Goal: Task Accomplishment & Management: Use online tool/utility

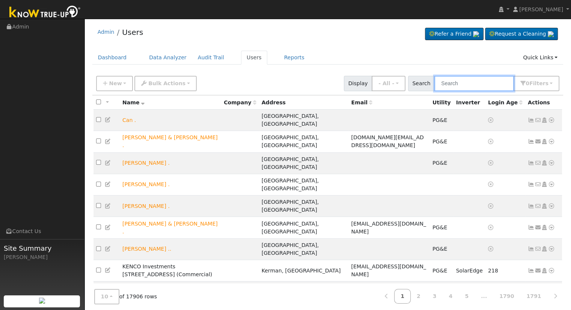
click at [462, 83] on input "text" at bounding box center [474, 83] width 80 height 15
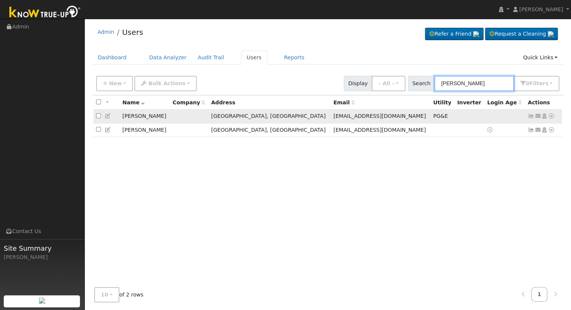
type input "loper"
click at [551, 117] on icon at bounding box center [551, 115] width 7 height 5
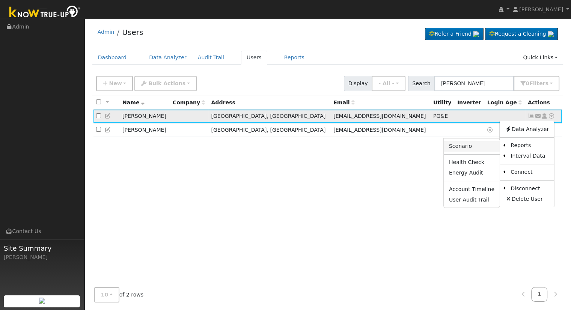
click at [473, 145] on link "Scenario" at bounding box center [471, 146] width 56 height 11
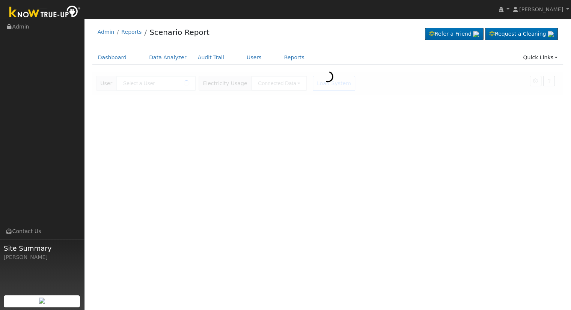
type input "Rich Loper"
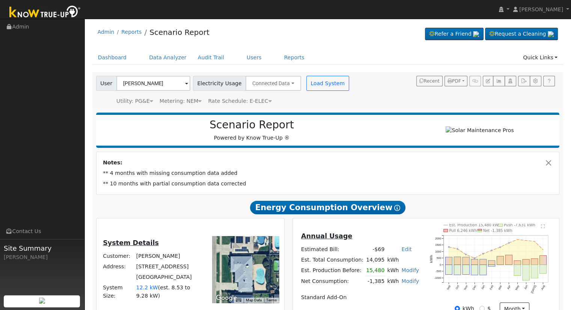
click at [490, 2] on nav "Eric Cisneros Eric Cisneros Profile My Company Help Center Terms Of Service See…" at bounding box center [285, 9] width 571 height 19
drag, startPoint x: 500, startPoint y: 111, endPoint x: 485, endPoint y: 100, distance: 18.2
click at [497, 110] on div "Settings My Defaults Temporary My Defaults Company Defaults System Defaults Off…" at bounding box center [327, 259] width 471 height 374
click at [241, 56] on link "Users" at bounding box center [254, 58] width 26 height 14
click at [251, 57] on link "Users" at bounding box center [254, 58] width 26 height 14
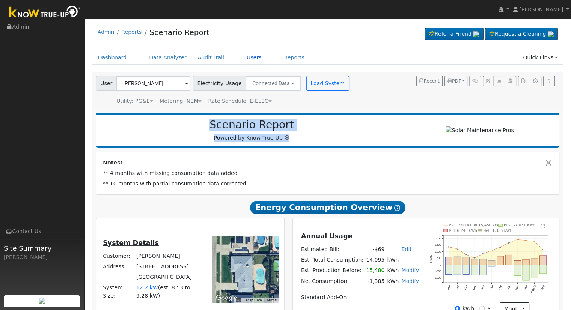
click at [245, 58] on link "Users" at bounding box center [254, 58] width 26 height 14
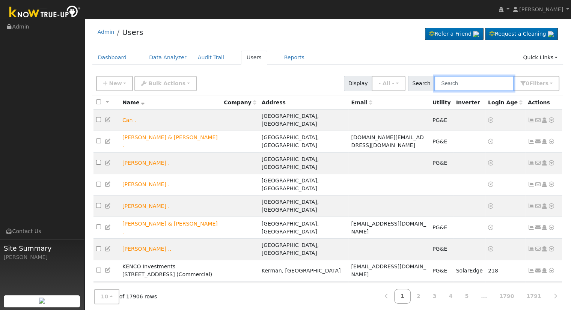
click at [469, 85] on input "text" at bounding box center [474, 83] width 80 height 15
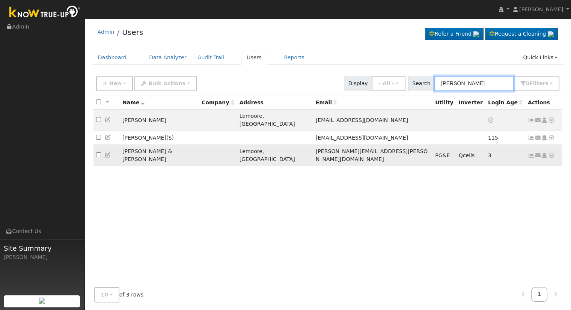
type input "rick wis"
click at [551, 153] on icon at bounding box center [551, 155] width 7 height 5
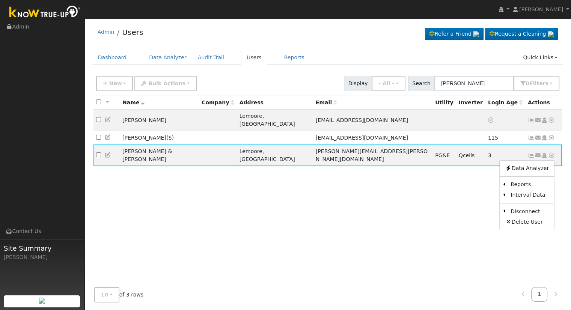
click at [0, 0] on link "Scenario" at bounding box center [0, 0] width 0 height 0
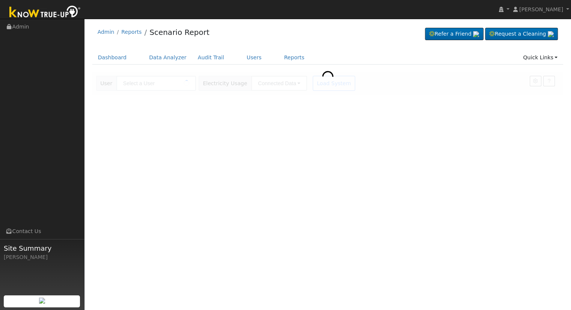
type input "[PERSON_NAME] & [PERSON_NAME]"
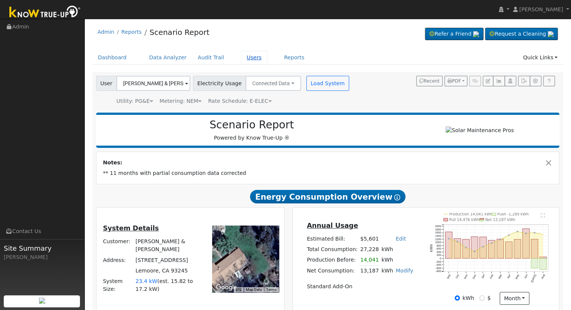
click at [241, 58] on link "Users" at bounding box center [254, 58] width 26 height 14
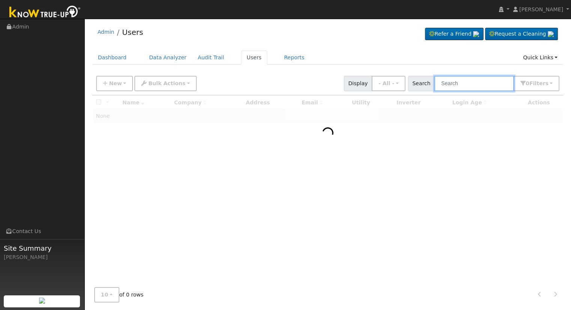
click at [464, 82] on input "text" at bounding box center [474, 83] width 80 height 15
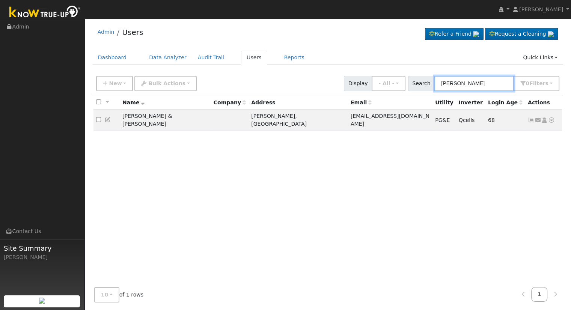
type input "[PERSON_NAME]"
click at [552, 119] on icon at bounding box center [551, 119] width 7 height 5
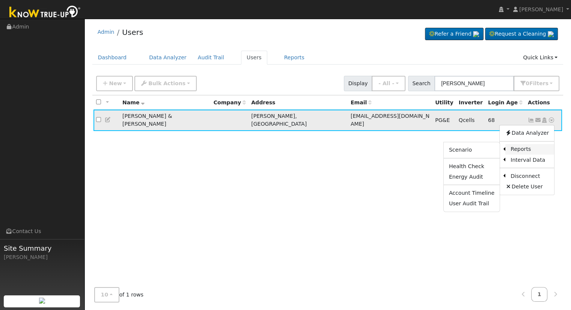
click at [521, 146] on link "Reports" at bounding box center [529, 149] width 49 height 11
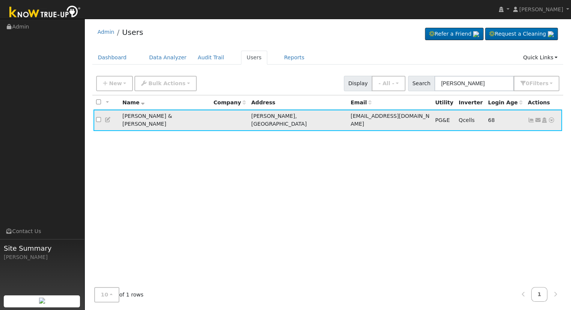
click at [551, 117] on icon at bounding box center [551, 119] width 7 height 5
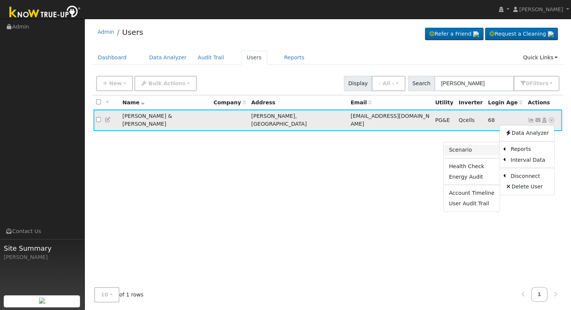
click at [481, 150] on link "Scenario" at bounding box center [471, 150] width 56 height 11
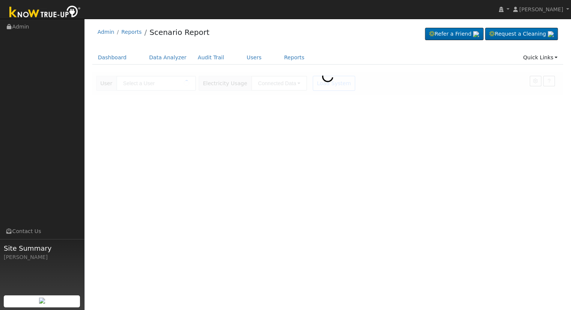
type input "[PERSON_NAME] & [PERSON_NAME]"
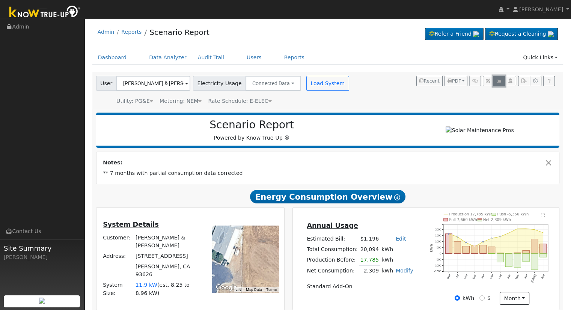
click at [496, 80] on icon "button" at bounding box center [499, 81] width 6 height 5
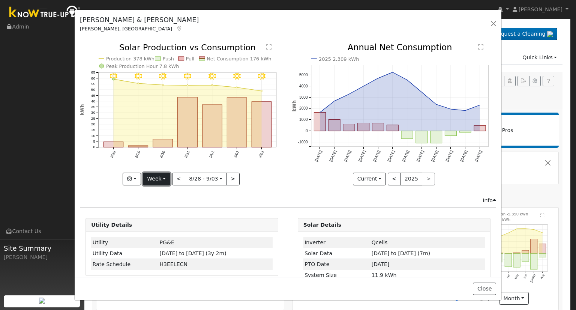
click at [160, 174] on button "Week" at bounding box center [156, 179] width 27 height 13
click at [161, 211] on link "Month" at bounding box center [169, 215] width 52 height 11
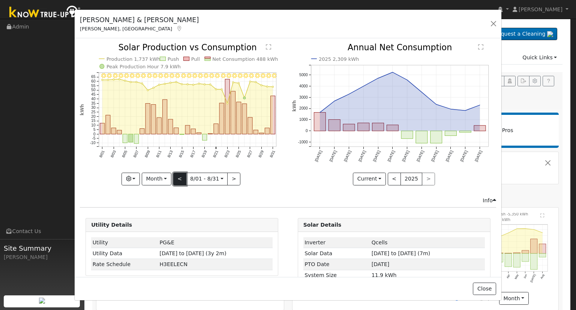
click at [176, 174] on button "<" at bounding box center [179, 179] width 13 height 13
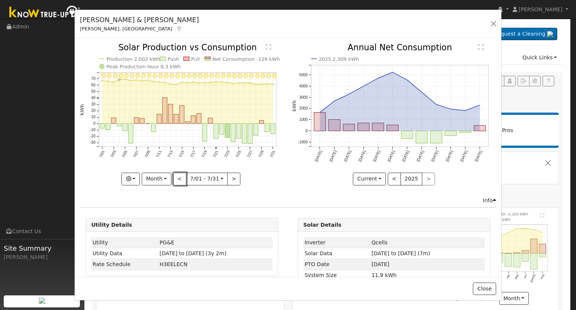
click at [176, 173] on button "<" at bounding box center [179, 179] width 13 height 13
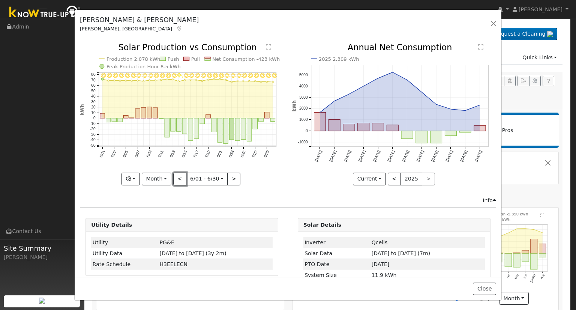
click at [177, 179] on button "<" at bounding box center [179, 179] width 13 height 13
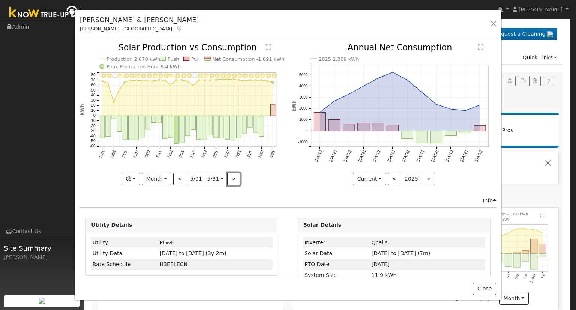
click at [233, 177] on button ">" at bounding box center [233, 179] width 13 height 13
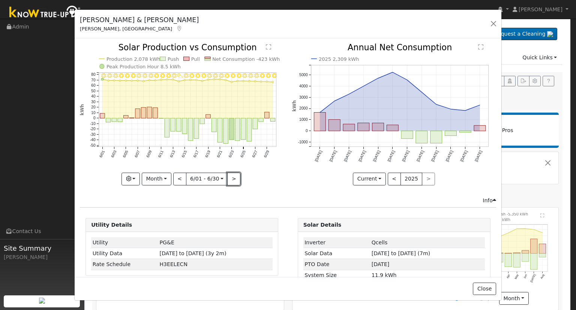
click at [233, 177] on button ">" at bounding box center [233, 179] width 13 height 13
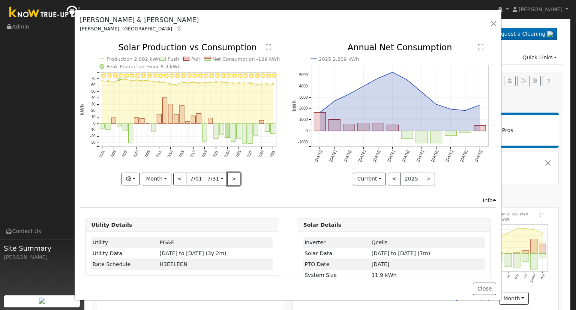
click at [233, 177] on button ">" at bounding box center [233, 179] width 13 height 13
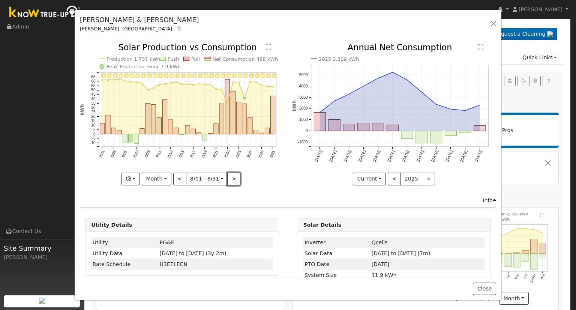
click at [233, 177] on button ">" at bounding box center [233, 179] width 13 height 13
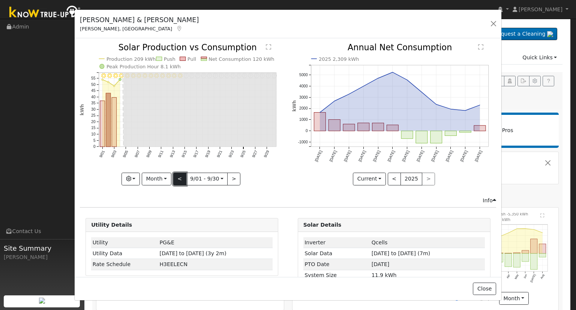
click at [180, 176] on button "<" at bounding box center [179, 179] width 13 height 13
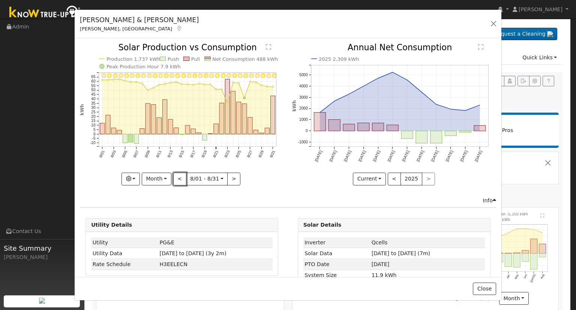
click at [180, 176] on button "<" at bounding box center [179, 179] width 13 height 13
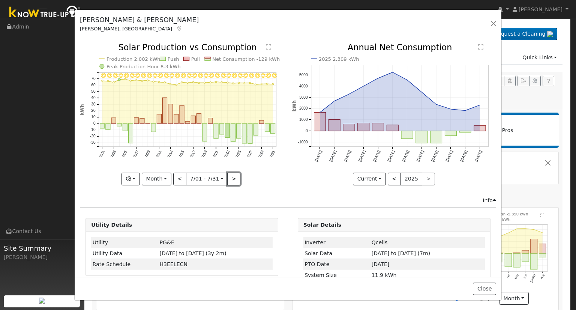
click at [232, 178] on button ">" at bounding box center [233, 179] width 13 height 13
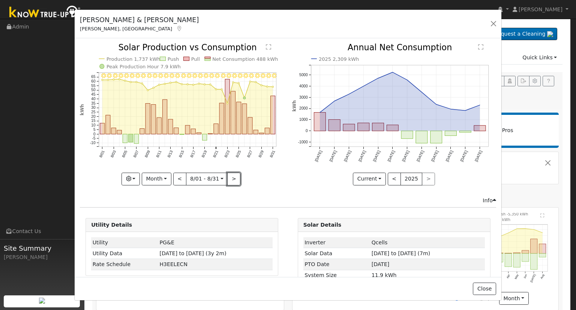
click at [231, 176] on button ">" at bounding box center [233, 179] width 13 height 13
type input "2025-09-01"
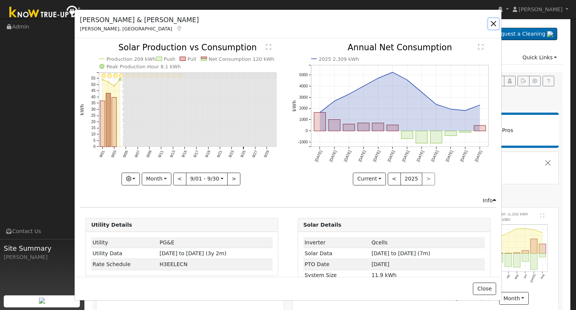
click at [495, 24] on button "button" at bounding box center [493, 23] width 11 height 11
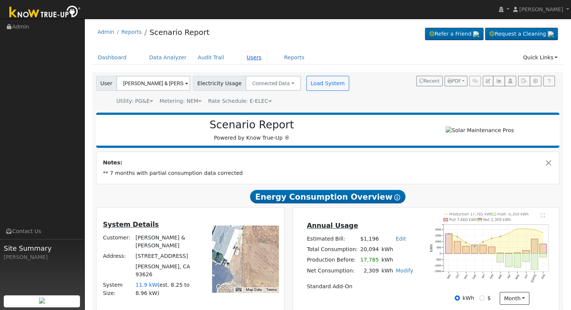
click at [241, 57] on link "Users" at bounding box center [254, 58] width 26 height 14
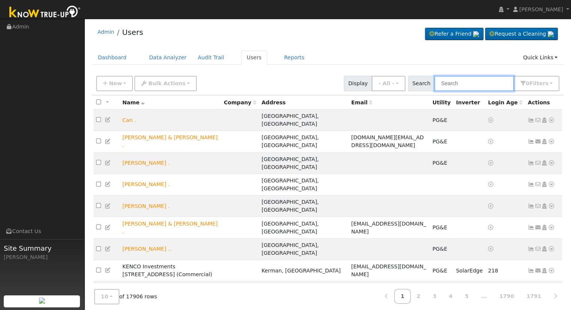
click at [462, 84] on input "text" at bounding box center [474, 83] width 80 height 15
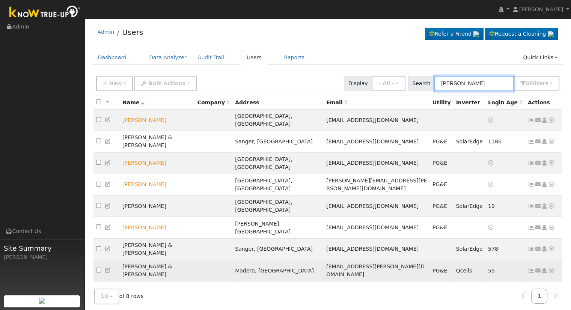
type input "hudson"
click at [550, 268] on icon at bounding box center [551, 270] width 7 height 5
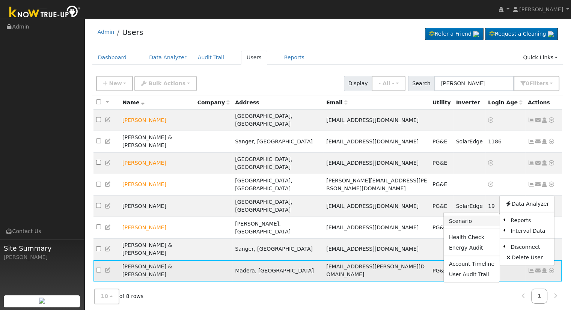
click at [479, 216] on link "Scenario" at bounding box center [471, 221] width 56 height 11
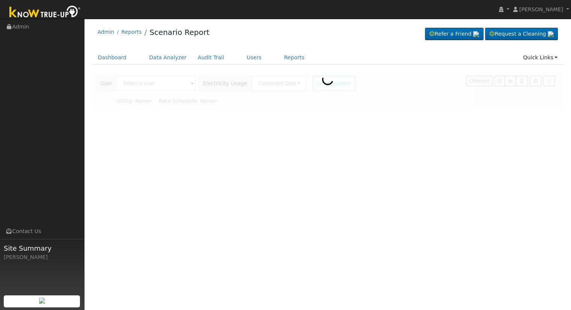
type input "[PERSON_NAME] & [PERSON_NAME]"
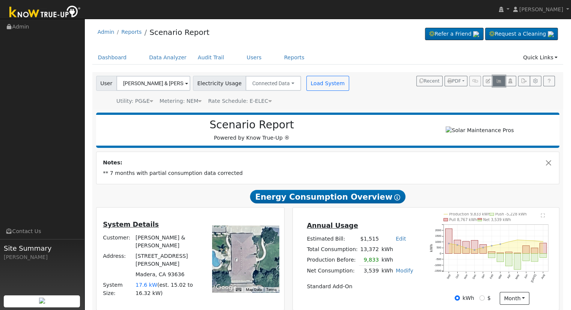
click at [500, 79] on icon "button" at bounding box center [499, 81] width 6 height 5
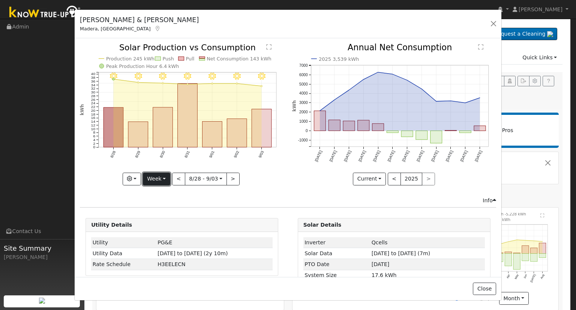
click at [162, 179] on button "Week" at bounding box center [156, 179] width 27 height 13
click at [170, 211] on link "Month" at bounding box center [169, 215] width 52 height 11
type input "2025-08-01"
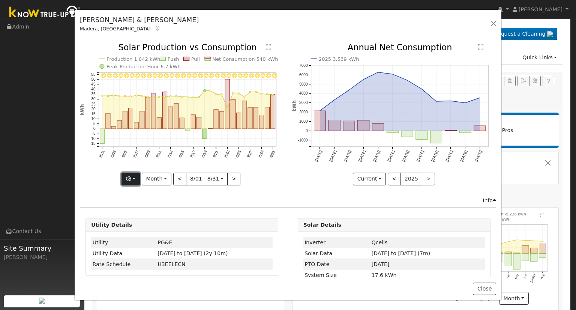
click at [137, 174] on button "button" at bounding box center [131, 179] width 18 height 13
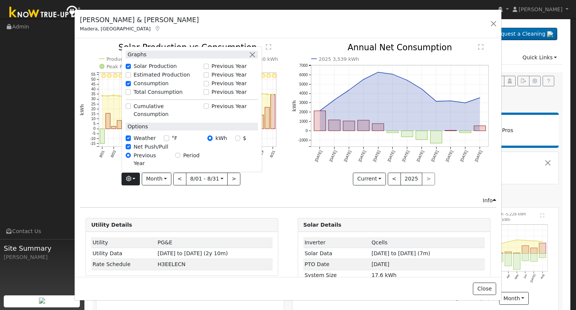
click at [243, 142] on label "$" at bounding box center [244, 138] width 3 height 8
click at [240, 141] on input "$" at bounding box center [237, 137] width 5 height 5
radio input "true"
radio input "false"
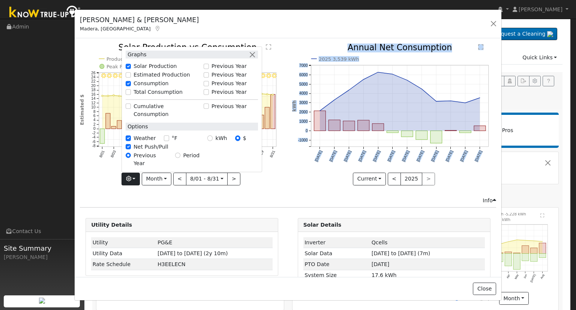
drag, startPoint x: 285, startPoint y: 187, endPoint x: 259, endPoint y: 168, distance: 32.1
click at [285, 188] on div "8/31 - Clear 8/30 - Clear 8/29 - Clear 8/28 - Clear 8/27 - Clear 8/26 - Clear 8…" at bounding box center [288, 120] width 424 height 153
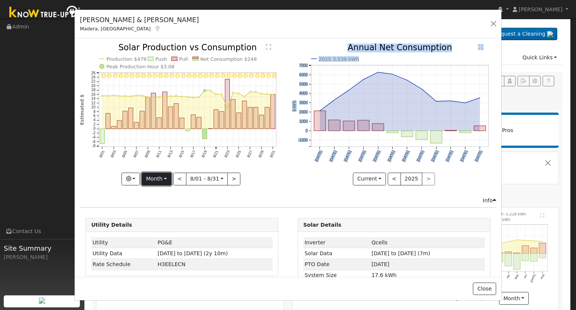
click at [156, 177] on button "Month" at bounding box center [157, 179] width 30 height 13
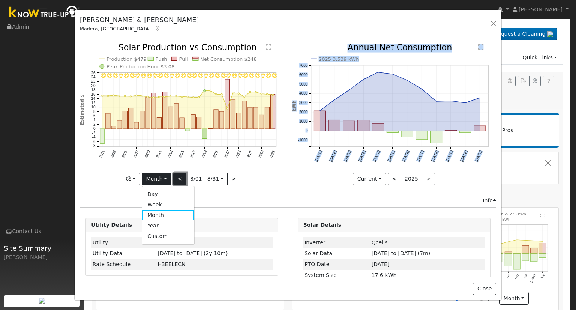
click at [177, 177] on button "<" at bounding box center [179, 179] width 13 height 13
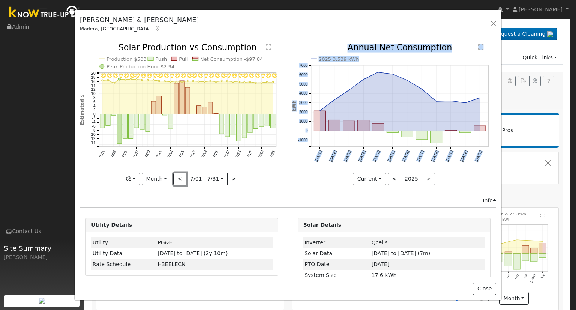
click at [177, 177] on button "<" at bounding box center [179, 179] width 13 height 13
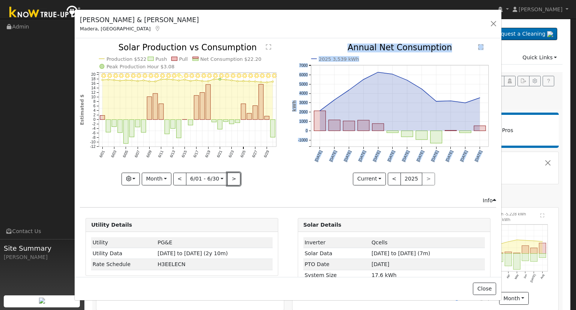
click at [232, 177] on button ">" at bounding box center [233, 179] width 13 height 13
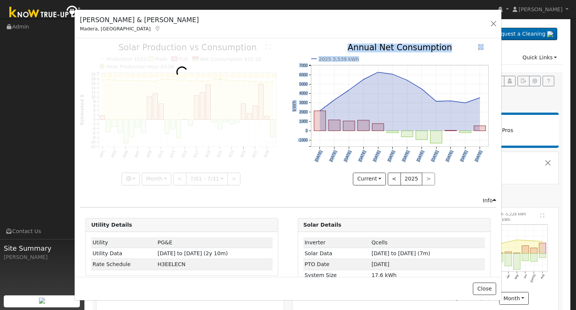
click at [232, 177] on div at bounding box center [182, 114] width 204 height 141
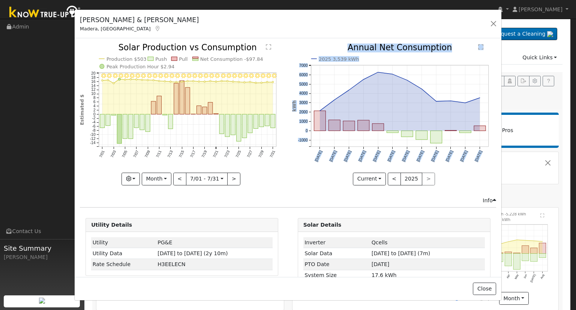
click at [232, 177] on div at bounding box center [182, 114] width 204 height 141
click at [233, 173] on button ">" at bounding box center [233, 179] width 13 height 13
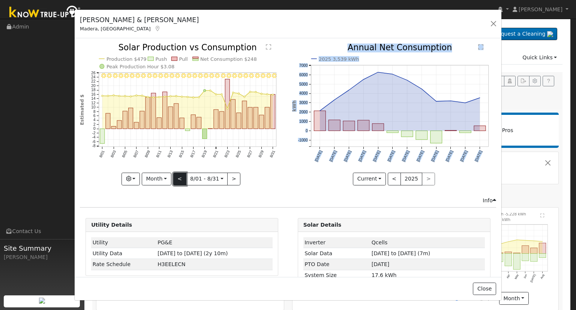
click at [178, 176] on button "<" at bounding box center [179, 179] width 13 height 13
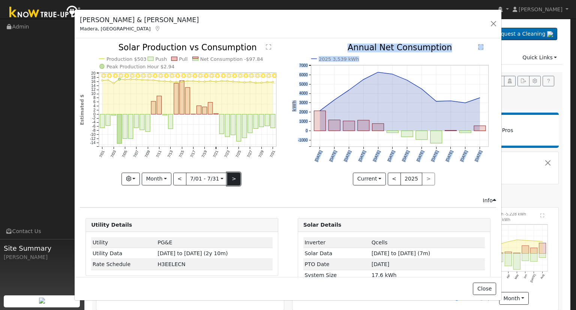
click at [231, 176] on button ">" at bounding box center [233, 179] width 13 height 13
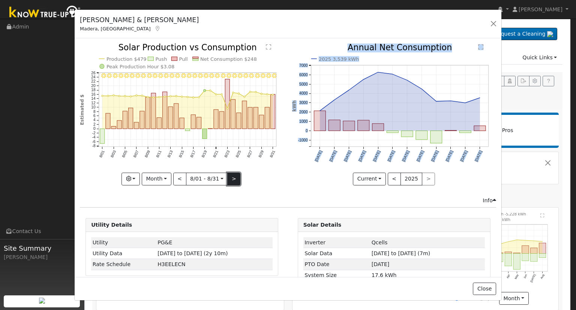
click at [228, 175] on button ">" at bounding box center [233, 179] width 13 height 13
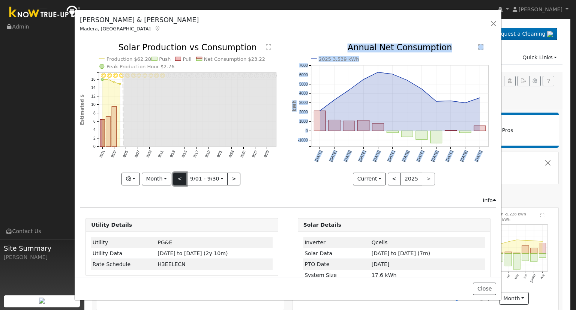
click at [182, 179] on button "<" at bounding box center [179, 179] width 13 height 13
type input "2025-08-01"
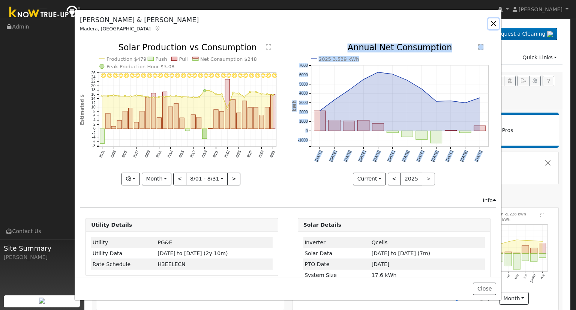
click at [495, 21] on button "button" at bounding box center [493, 23] width 11 height 11
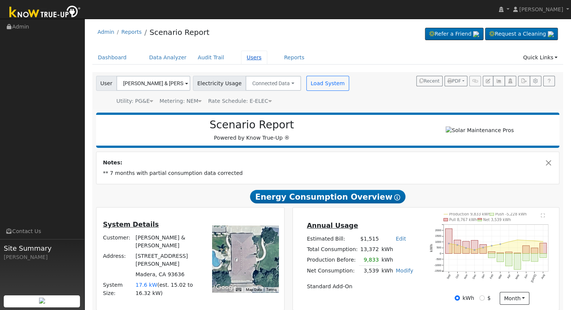
click at [243, 58] on link "Users" at bounding box center [254, 58] width 26 height 14
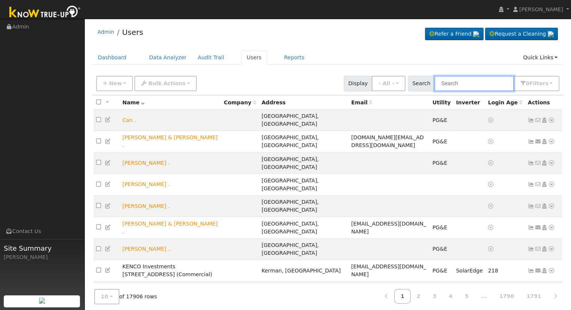
click at [477, 82] on input "text" at bounding box center [474, 83] width 80 height 15
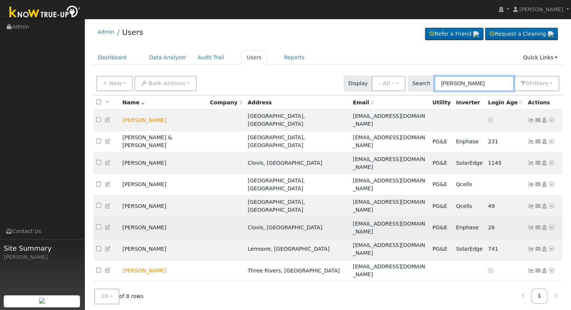
type input "brooke"
click at [551, 225] on icon at bounding box center [551, 227] width 7 height 5
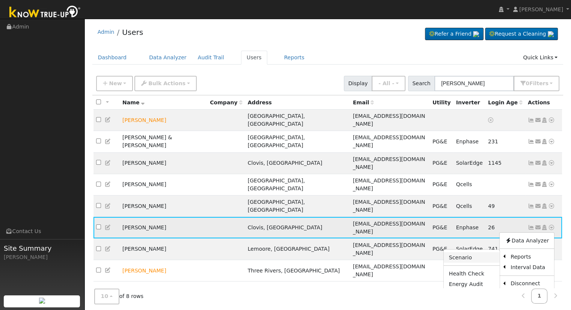
click at [486, 252] on link "Scenario" at bounding box center [471, 257] width 56 height 11
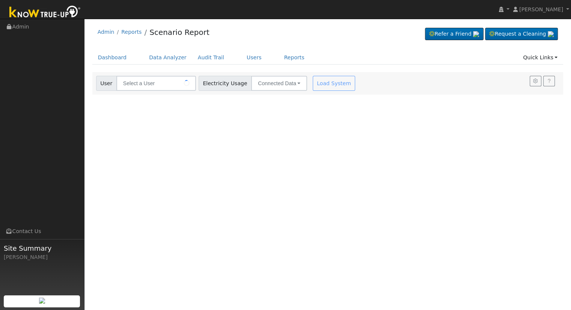
type input "[PERSON_NAME]"
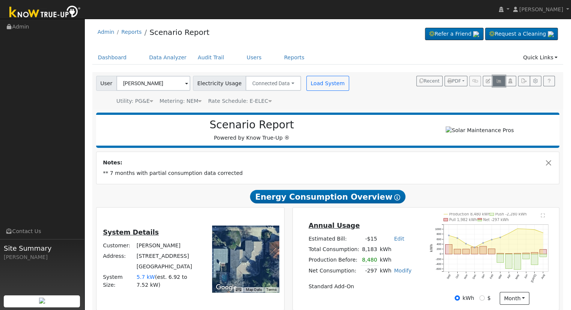
click at [503, 80] on button "button" at bounding box center [499, 81] width 12 height 11
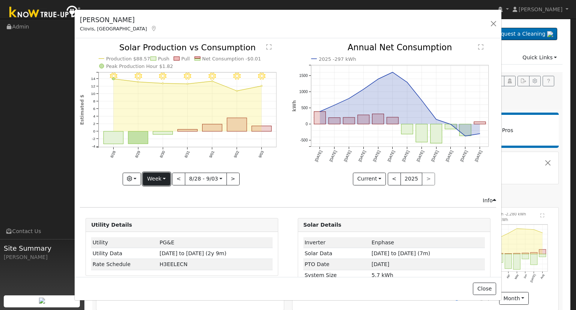
click at [159, 175] on button "Week" at bounding box center [156, 179] width 27 height 13
click at [173, 213] on link "Month" at bounding box center [169, 215] width 52 height 11
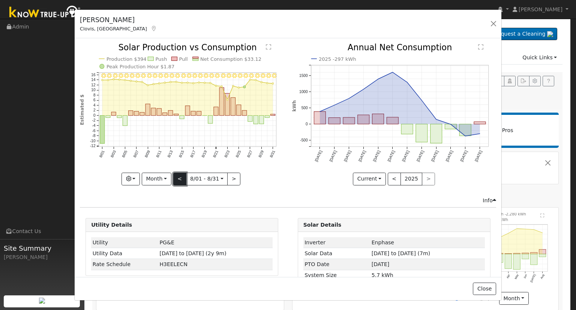
click at [179, 179] on button "<" at bounding box center [179, 179] width 13 height 13
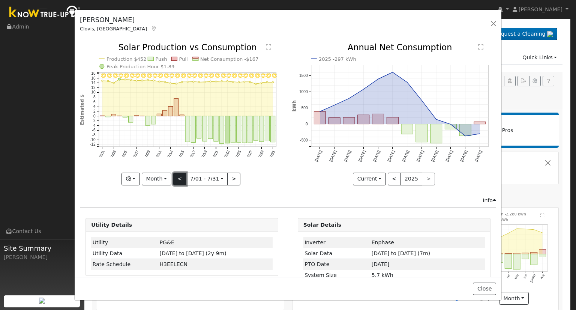
click at [179, 179] on button "<" at bounding box center [179, 179] width 13 height 13
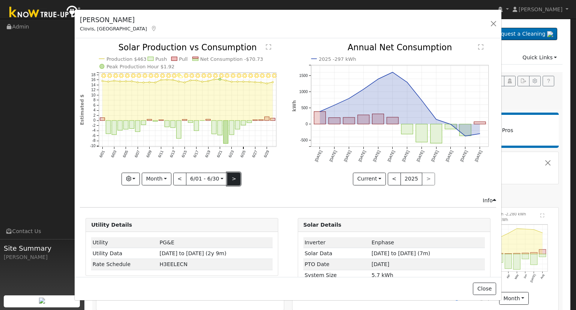
click at [232, 177] on button ">" at bounding box center [233, 179] width 13 height 13
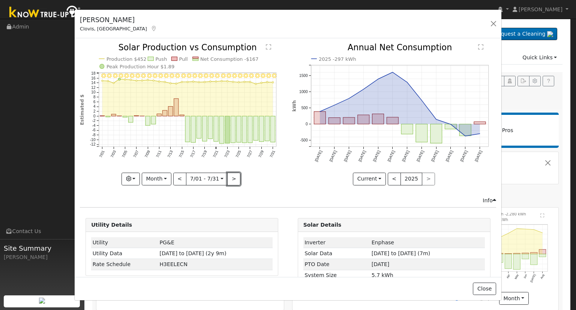
click at [235, 173] on button ">" at bounding box center [233, 179] width 13 height 13
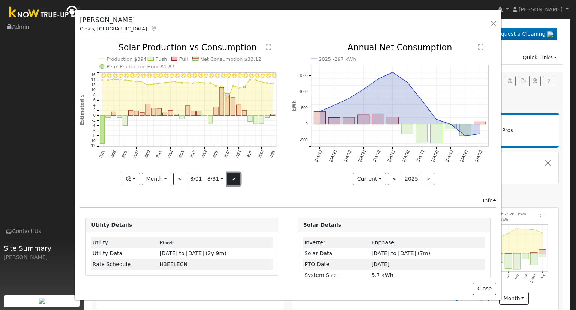
click at [234, 175] on button ">" at bounding box center [233, 179] width 13 height 13
type input "2025-09-01"
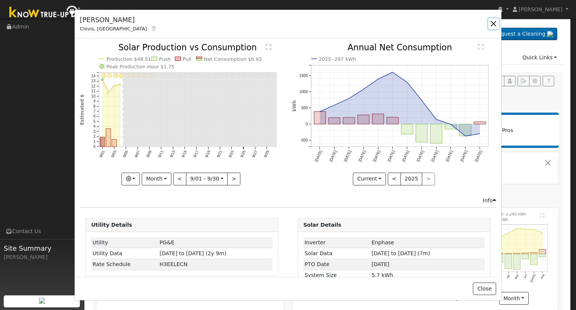
click at [497, 21] on button "button" at bounding box center [493, 23] width 11 height 11
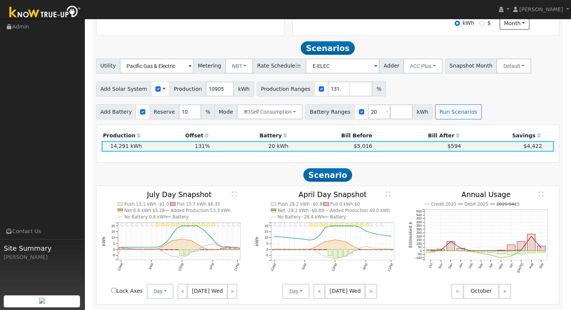
scroll to position [243, 0]
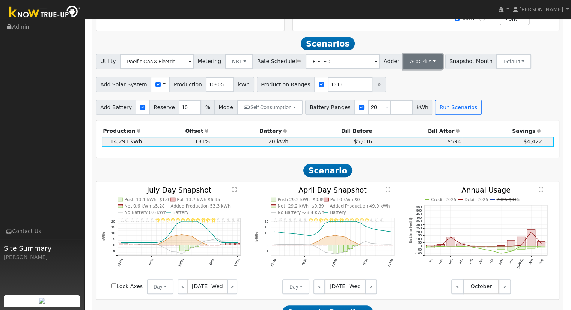
click at [406, 63] on button "ACC Plus" at bounding box center [422, 61] width 39 height 15
click at [413, 104] on link "SB-535" at bounding box center [414, 99] width 52 height 11
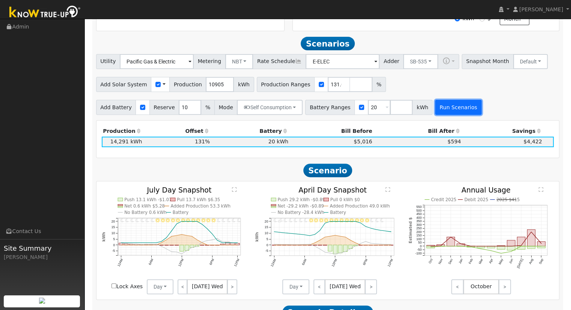
click at [444, 108] on button "Run Scenarios" at bounding box center [458, 107] width 46 height 15
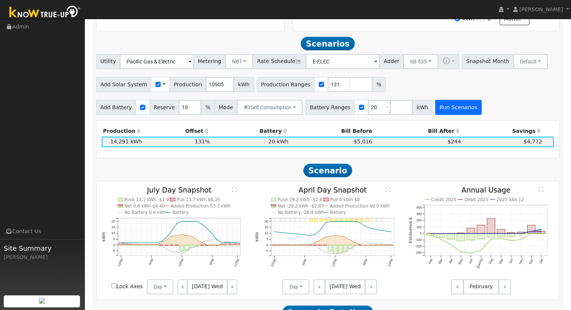
scroll to position [260, 0]
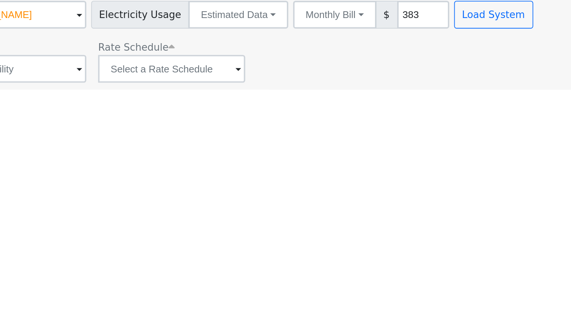
click at [232, 150] on div "User Profile First name Last name Email Email Notifications No Emails No Emails…" at bounding box center [327, 164] width 486 height 291
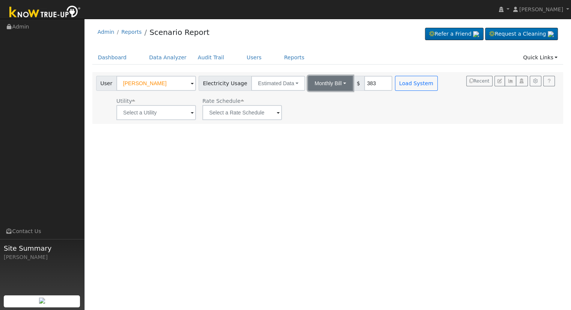
click at [329, 86] on button "Monthly Bill" at bounding box center [330, 83] width 45 height 15
click at [324, 98] on link "Annual Consumption" at bounding box center [320, 100] width 66 height 11
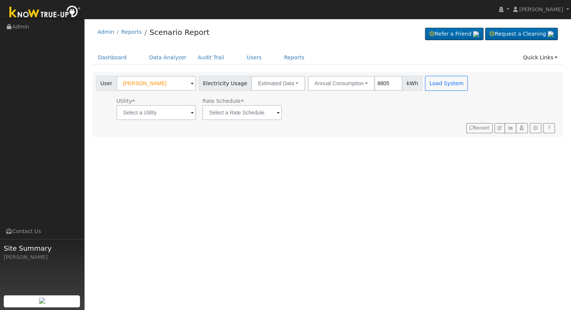
type input "8805"
click at [153, 117] on input "text" at bounding box center [156, 112] width 80 height 15
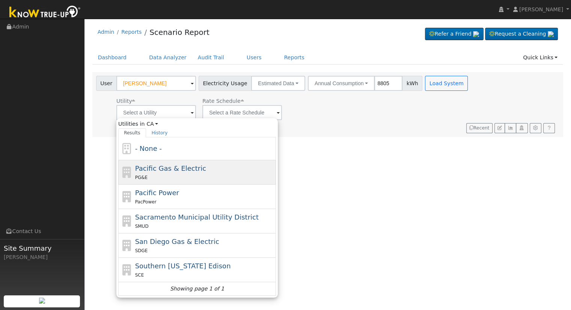
click at [181, 170] on span "Pacific Gas & Electric" at bounding box center [170, 168] width 71 height 8
type input "Pacific Gas & Electric"
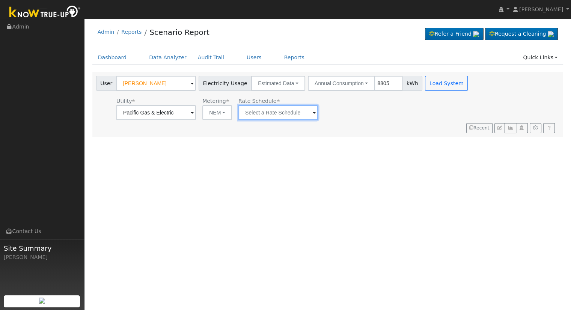
click at [279, 111] on input "text" at bounding box center [278, 112] width 80 height 15
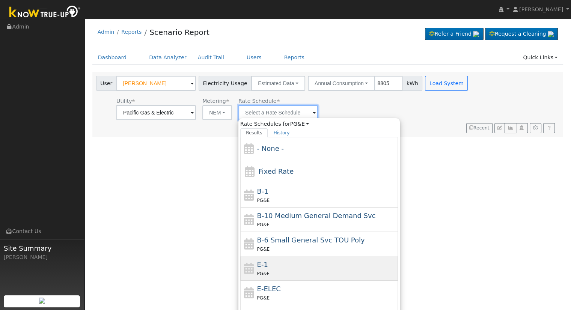
scroll to position [81, 0]
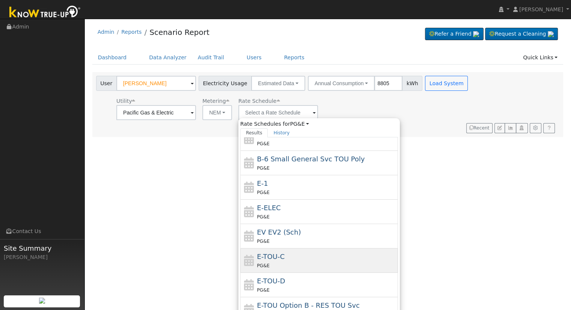
click at [296, 257] on div "E-TOU-C PG&E" at bounding box center [326, 260] width 139 height 18
type input "E-TOU-C"
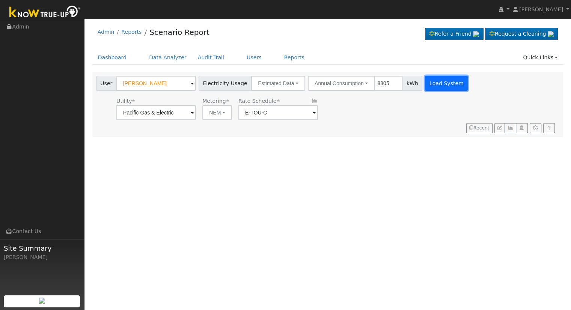
click at [441, 78] on button "Load System" at bounding box center [446, 83] width 43 height 15
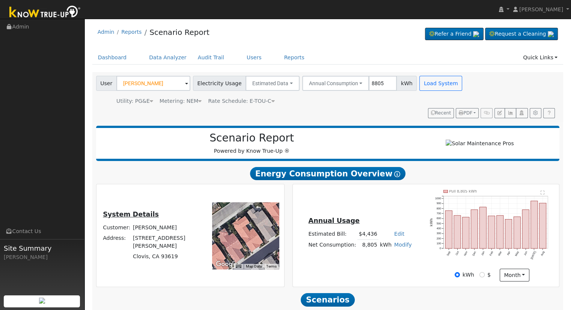
scroll to position [72, 0]
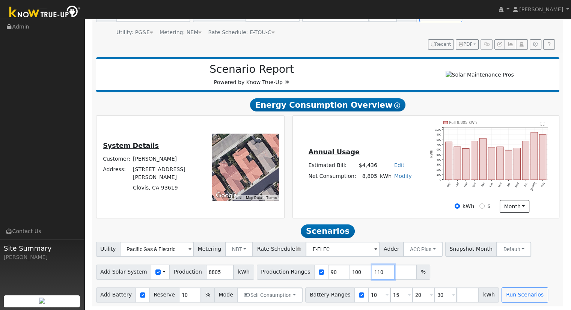
click at [372, 272] on input "110" at bounding box center [383, 271] width 23 height 15
type input "1"
type input "139.159568"
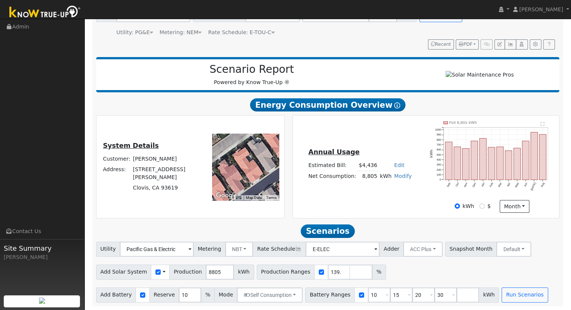
click at [427, 287] on div "Add Battery Reserve 10 % Mode Self Consumption Self Consumption Peak Savings AC…" at bounding box center [328, 294] width 466 height 18
click at [434, 292] on input "30" at bounding box center [445, 294] width 23 height 15
type input "3"
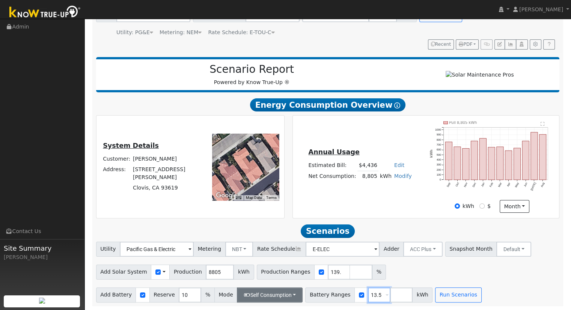
type input "13.5"
click at [283, 291] on button "Self Consumption" at bounding box center [270, 294] width 66 height 15
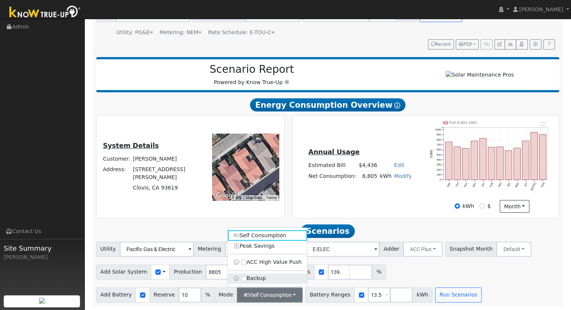
click at [261, 279] on label "Backup" at bounding box center [267, 278] width 79 height 11
click at [246, 279] on input "Backup" at bounding box center [243, 278] width 5 height 5
type input "20"
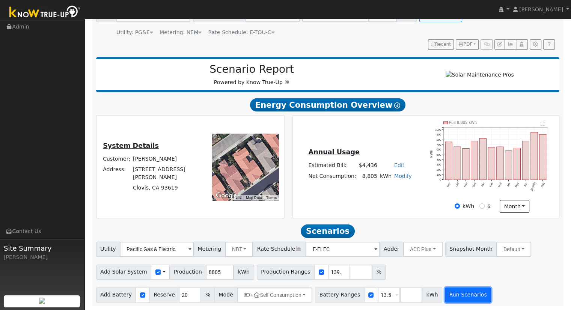
click at [453, 291] on button "Run Scenarios" at bounding box center [468, 294] width 46 height 15
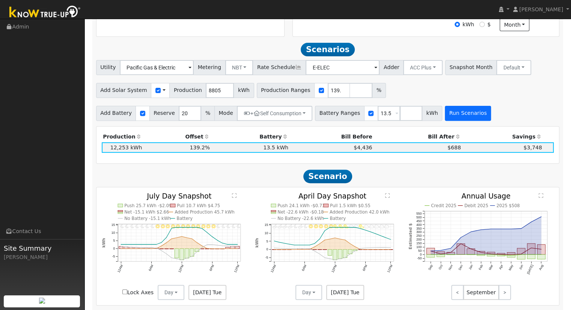
scroll to position [272, 0]
